Goal: Task Accomplishment & Management: Manage account settings

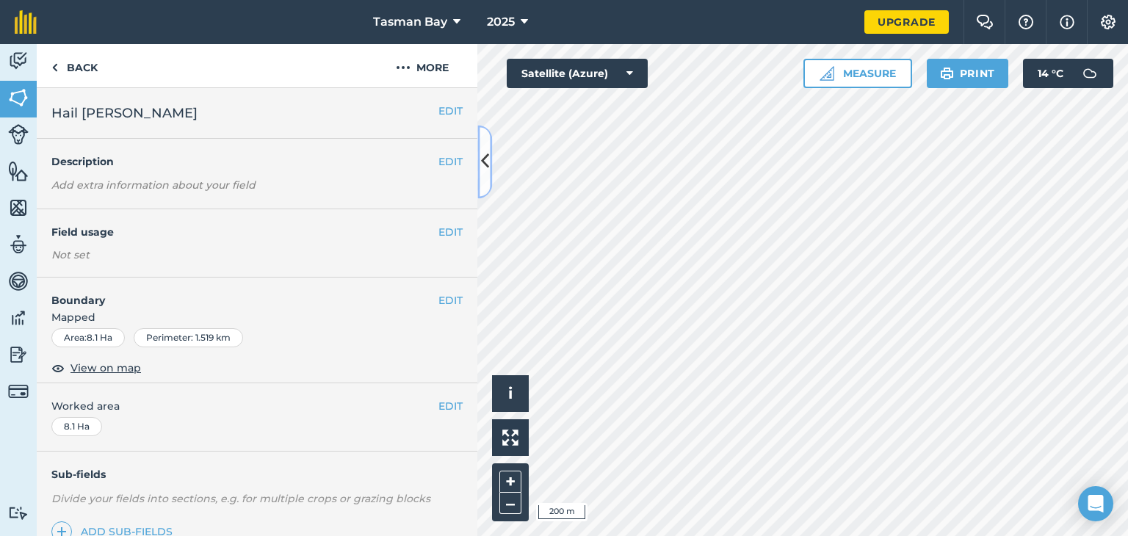
click at [482, 156] on icon at bounding box center [485, 162] width 8 height 26
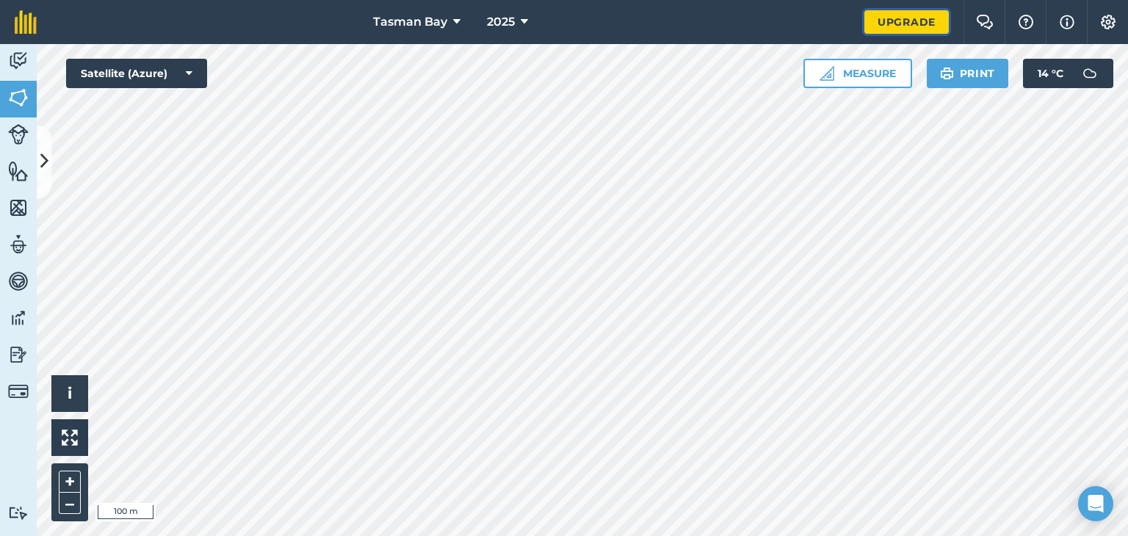
click at [935, 22] on link "Upgrade" at bounding box center [906, 21] width 84 height 23
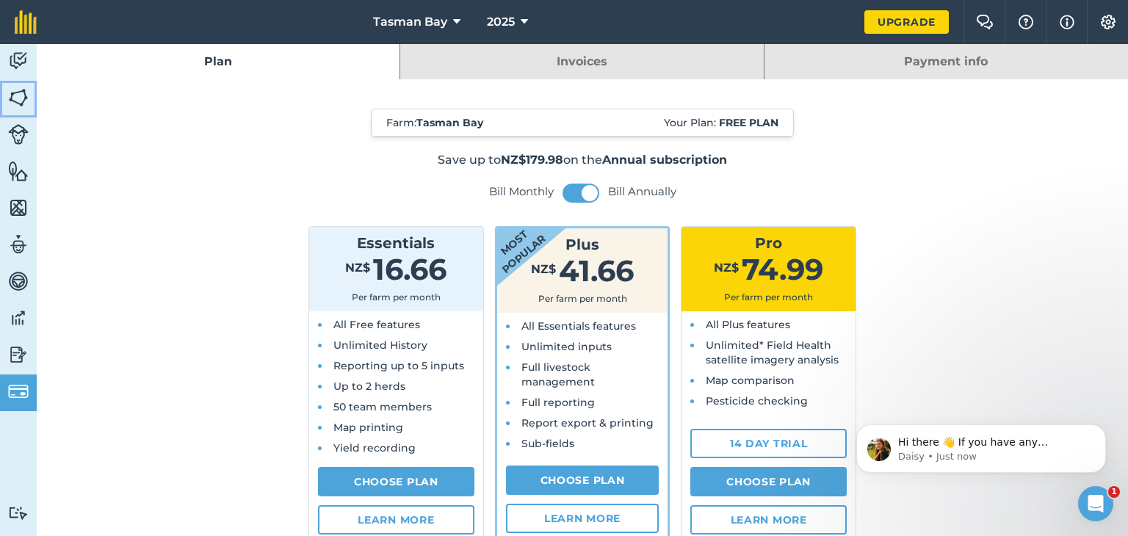
click at [19, 97] on img at bounding box center [18, 98] width 21 height 22
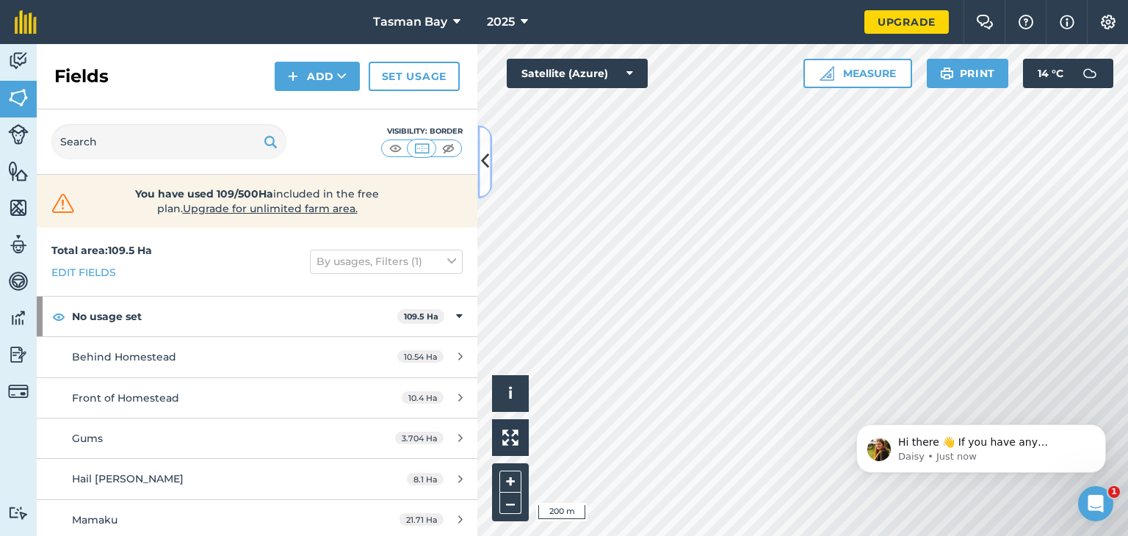
click at [484, 165] on icon at bounding box center [485, 162] width 8 height 26
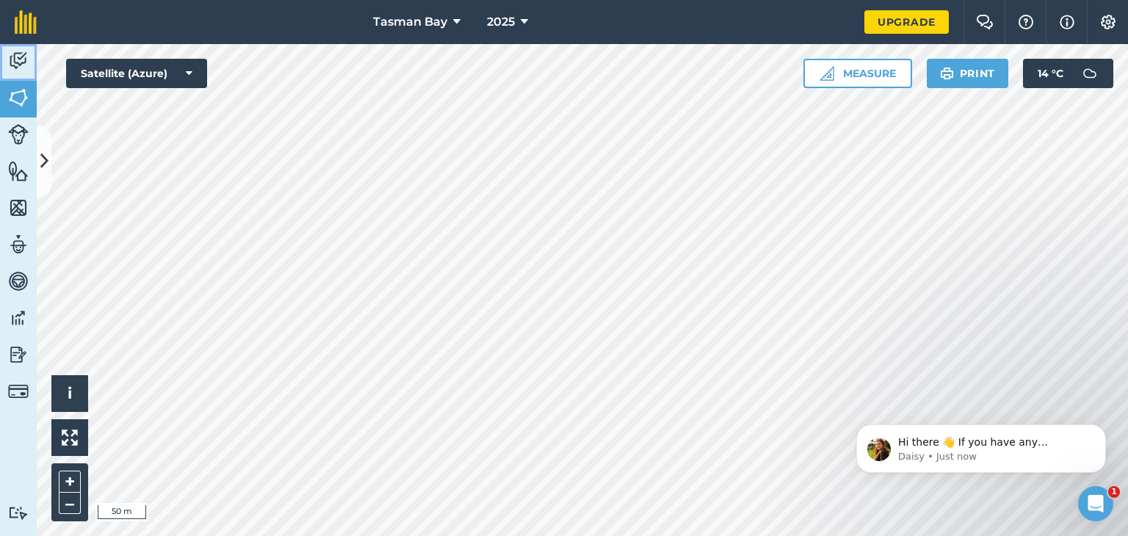
click at [21, 58] on img at bounding box center [18, 61] width 21 height 22
click at [23, 59] on img at bounding box center [18, 61] width 21 height 22
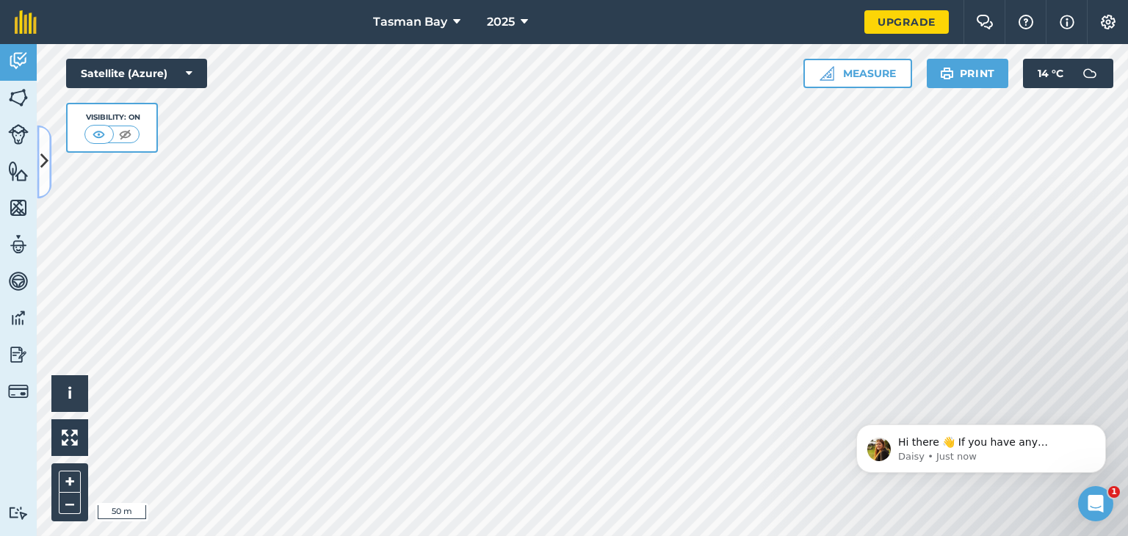
click at [43, 165] on icon at bounding box center [44, 162] width 8 height 26
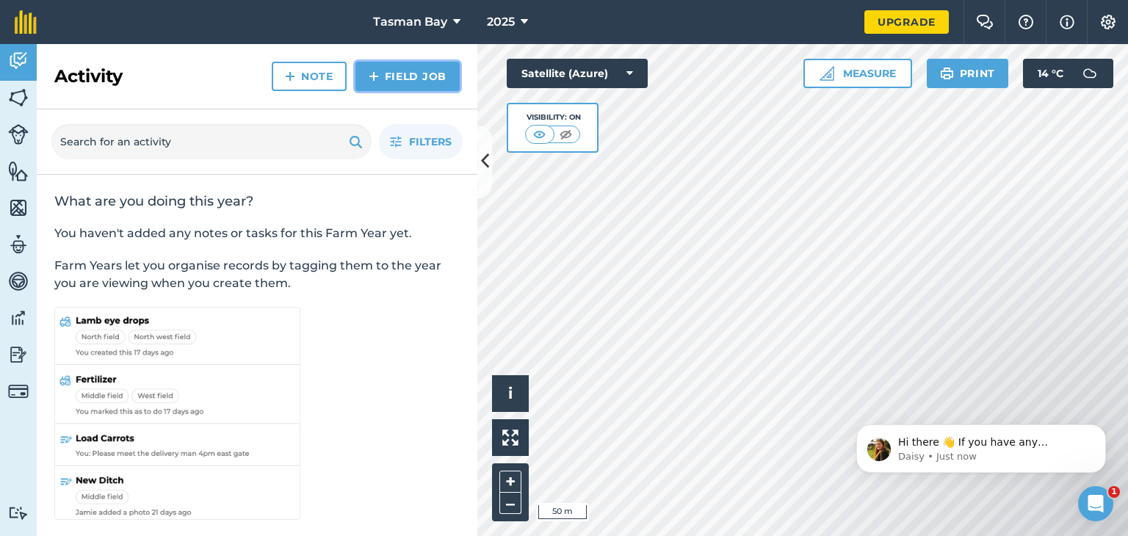
click at [376, 77] on img at bounding box center [374, 77] width 10 height 18
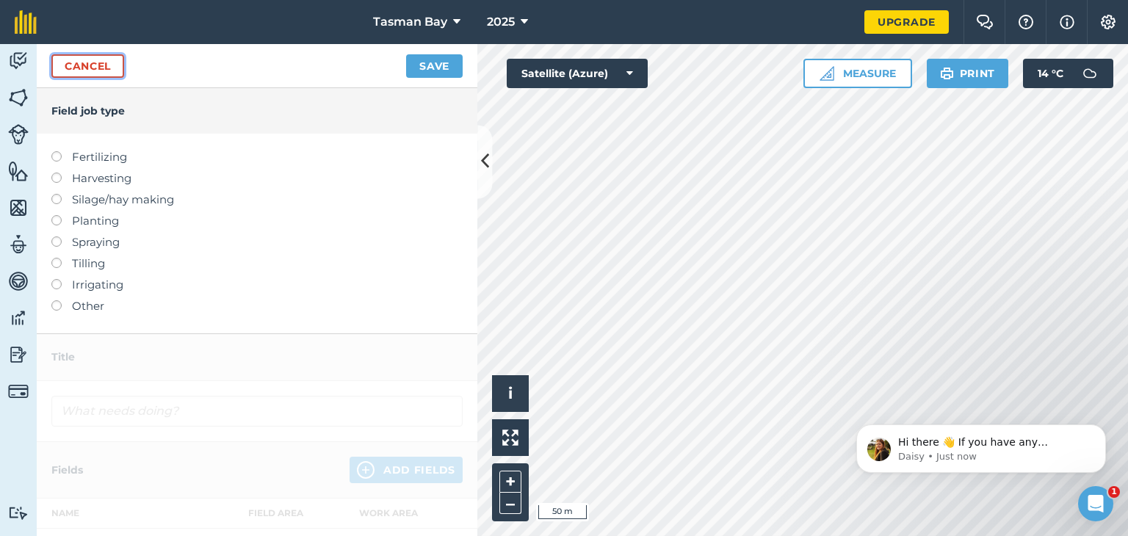
click at [100, 69] on link "Cancel" at bounding box center [87, 65] width 73 height 23
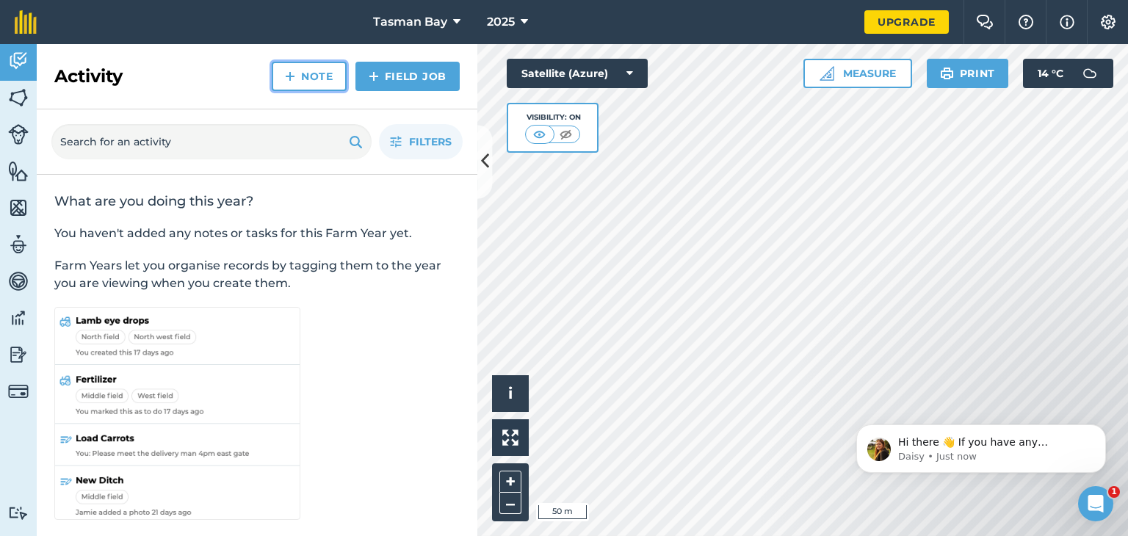
click at [291, 77] on img at bounding box center [290, 77] width 10 height 18
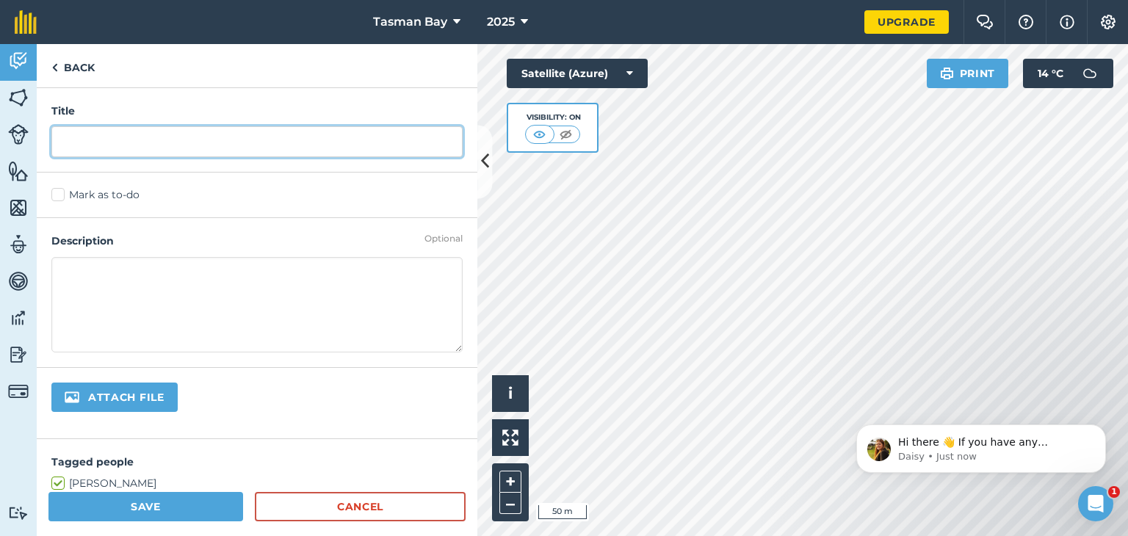
click at [72, 128] on input "text" at bounding box center [256, 141] width 411 height 31
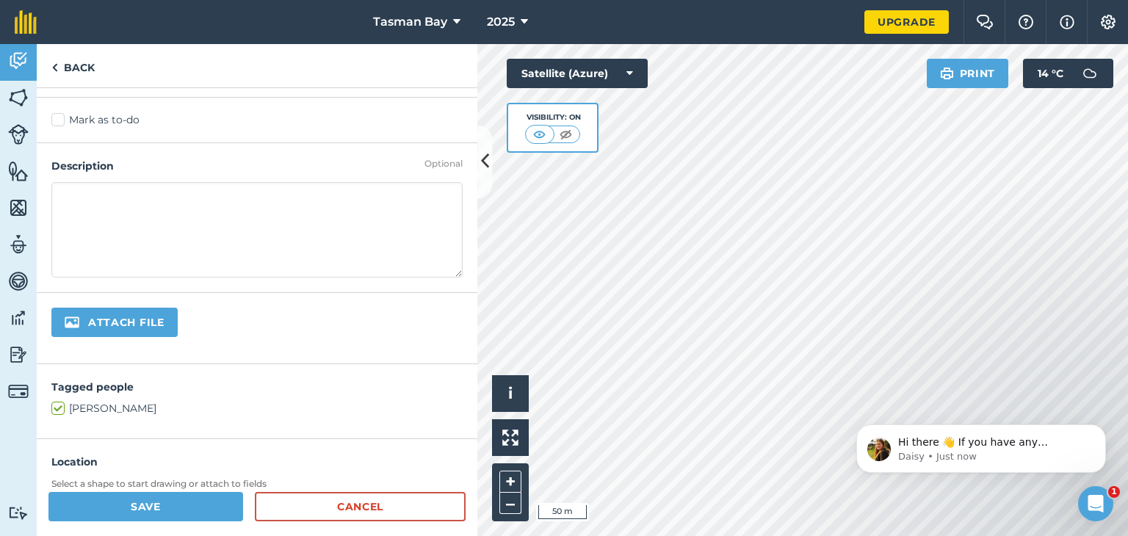
scroll to position [291, 0]
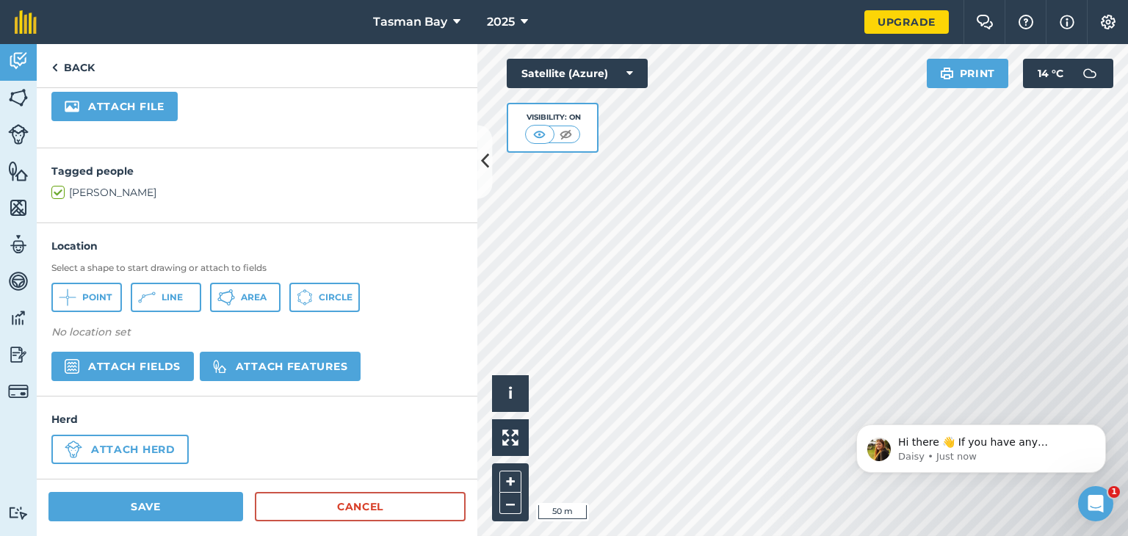
type input "dcadc"
click at [103, 291] on span "Point" at bounding box center [96, 297] width 29 height 12
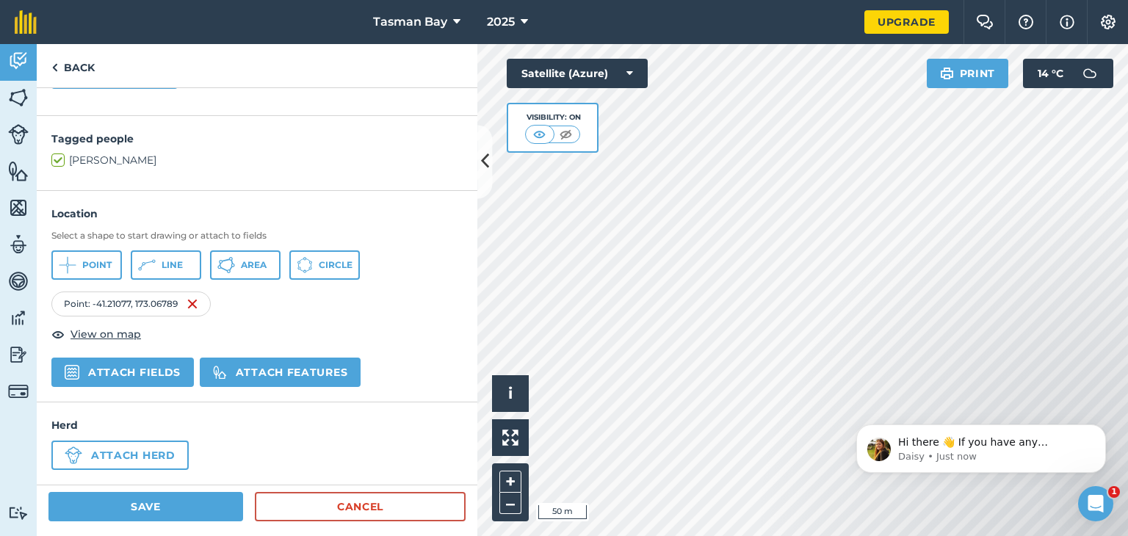
scroll to position [328, 0]
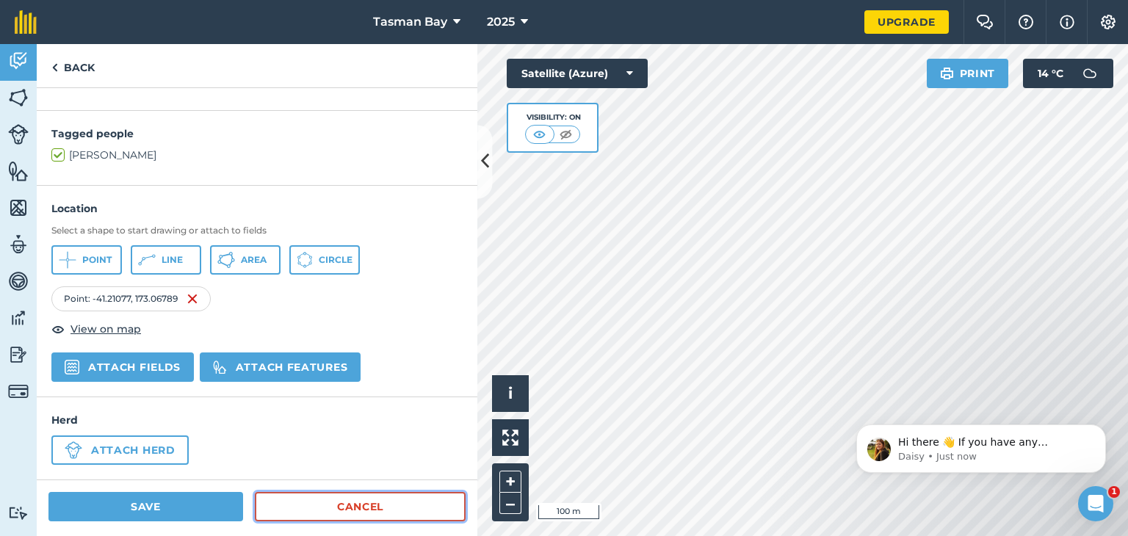
click at [408, 507] on link "Cancel" at bounding box center [360, 506] width 211 height 29
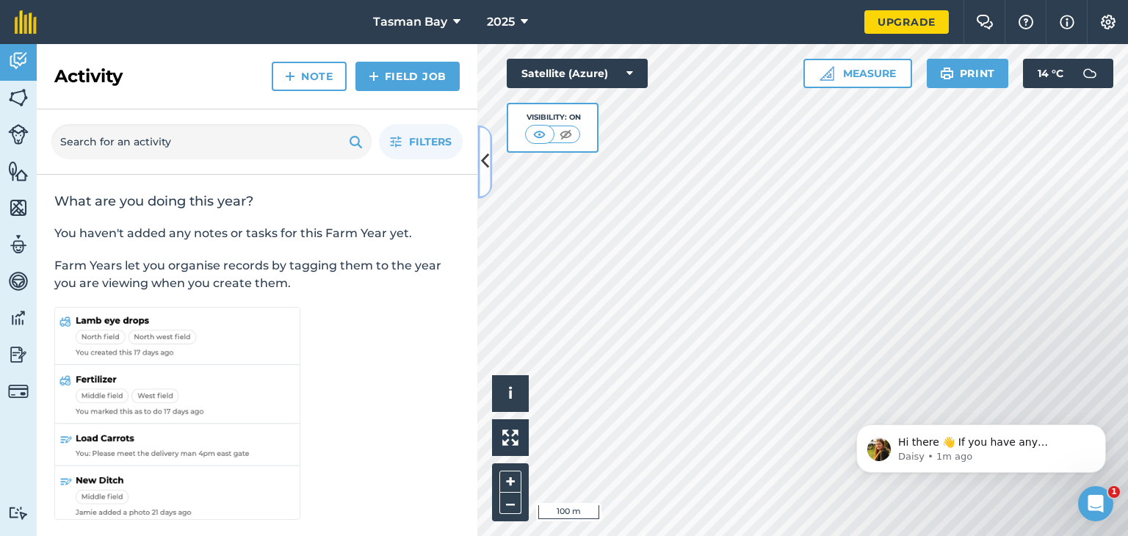
click at [488, 162] on icon at bounding box center [485, 162] width 8 height 26
